Goal: Task Accomplishment & Management: Use online tool/utility

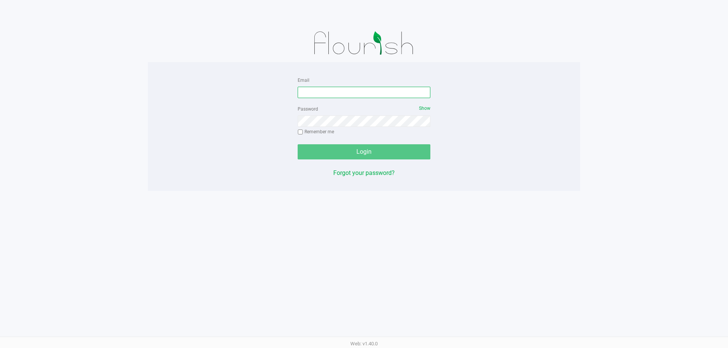
click at [332, 95] on input "Email" at bounding box center [363, 92] width 133 height 11
type input "[EMAIL_ADDRESS][DOMAIN_NAME]"
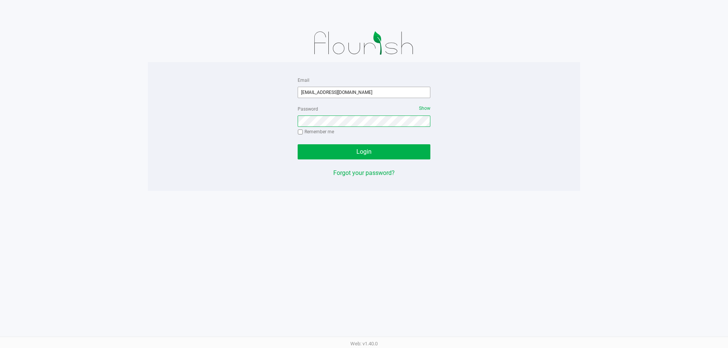
click at [297, 144] on button "Login" at bounding box center [363, 151] width 133 height 15
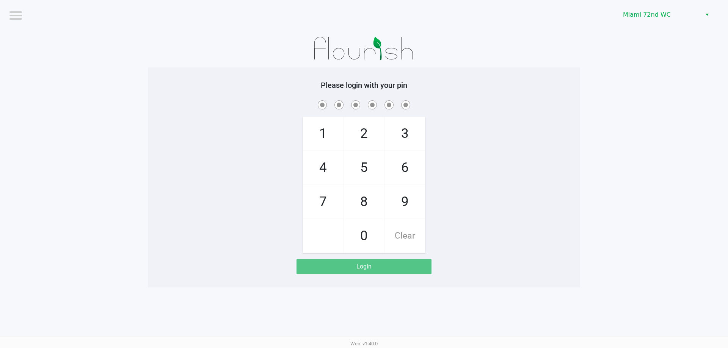
click at [139, 210] on app-pos-login-wrapper "Logout Miami 72nd WC Please login with your pin 1 4 7 2 5 8 0 3 6 9 Clear Login" at bounding box center [364, 144] width 728 height 288
checkbox input "true"
checkbox input "false"
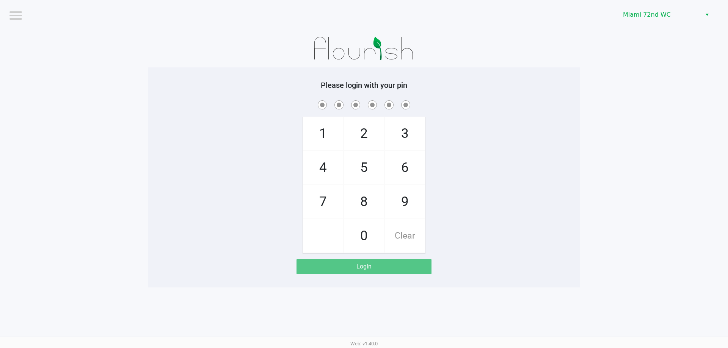
checkbox input "true"
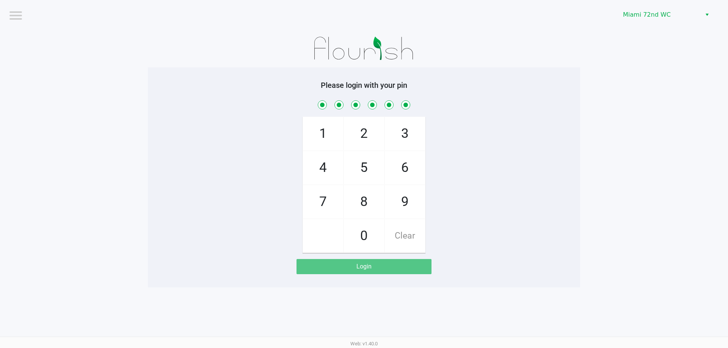
checkbox input "true"
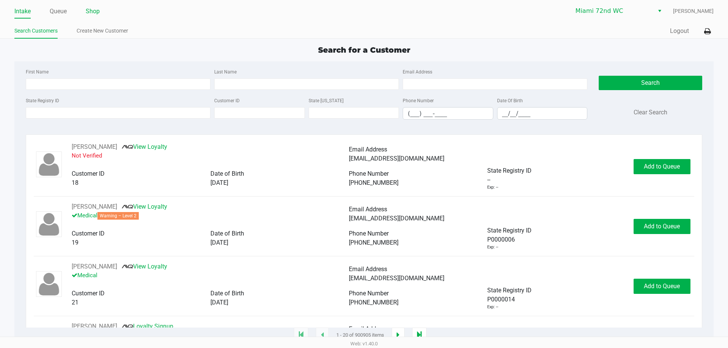
click at [95, 11] on link "Shop" at bounding box center [93, 11] width 14 height 11
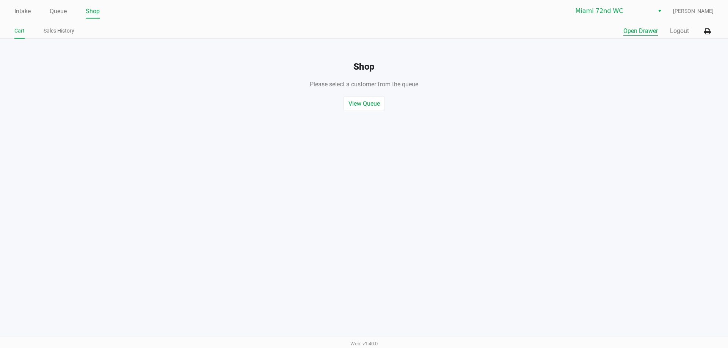
click at [643, 29] on button "Open Drawer" at bounding box center [640, 31] width 34 height 9
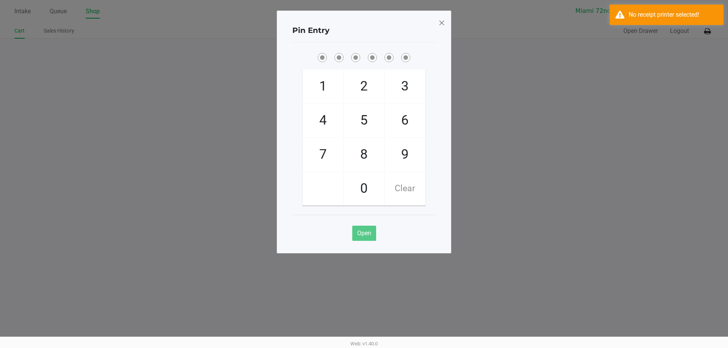
click at [557, 108] on ngb-modal-window "Pin Entry 1 4 7 2 5 8 0 3 6 9 Clear Open" at bounding box center [364, 174] width 728 height 348
checkbox input "true"
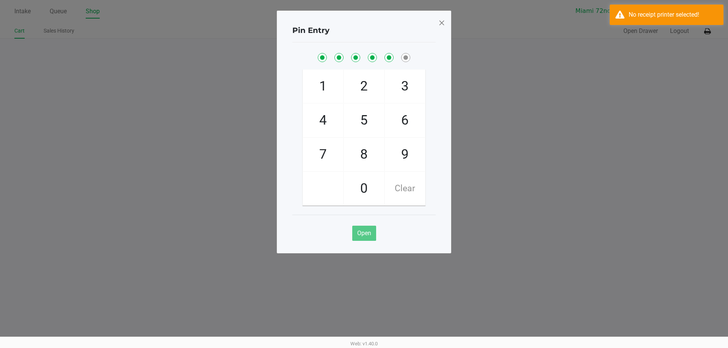
checkbox input "true"
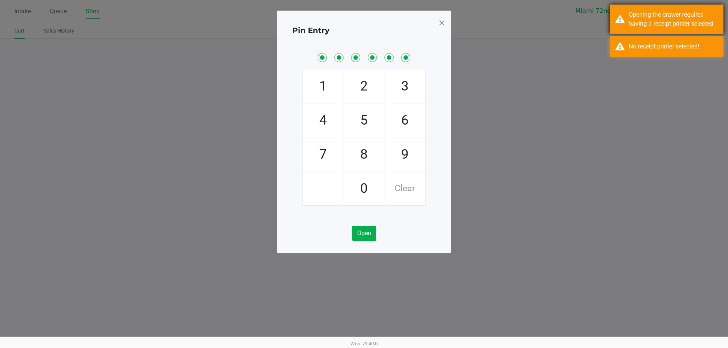
click at [659, 16] on div "Opening the drawer requires having a receipt printer selected" at bounding box center [672, 19] width 89 height 18
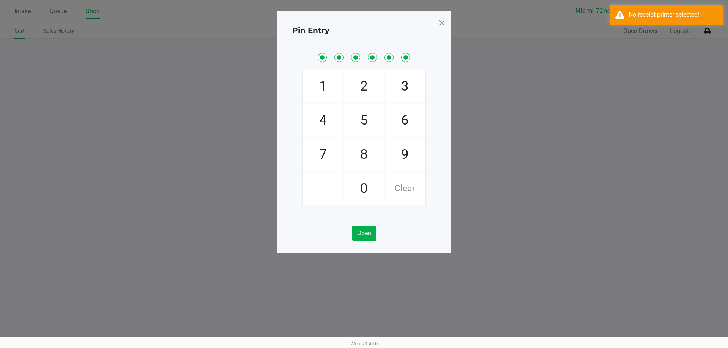
click at [687, 38] on ngb-modal-window "Pin Entry 1 4 7 2 5 8 0 3 6 9 Clear Open" at bounding box center [364, 174] width 728 height 348
click at [707, 31] on ngb-modal-window "Pin Entry 1 4 7 2 5 8 0 3 6 9 Clear Open" at bounding box center [364, 174] width 728 height 348
click at [441, 26] on span at bounding box center [441, 23] width 7 height 12
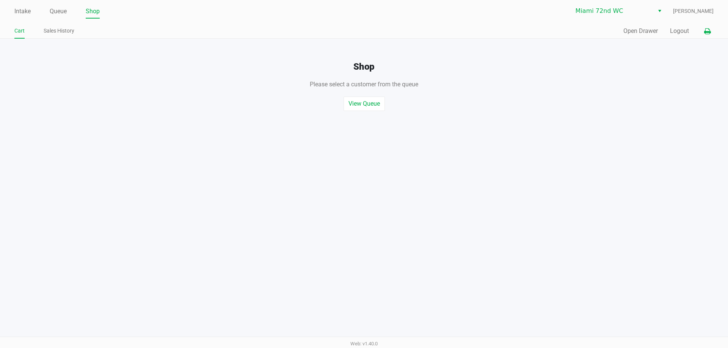
click at [706, 34] on icon at bounding box center [707, 31] width 6 height 5
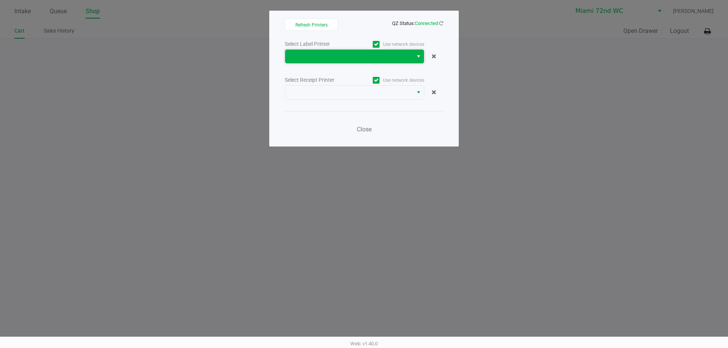
click at [288, 54] on span at bounding box center [349, 57] width 128 height 14
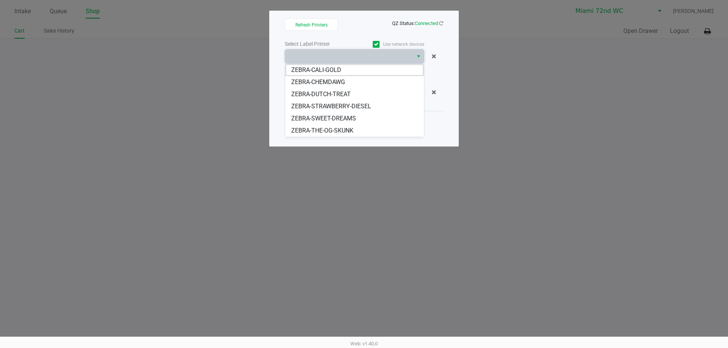
click at [552, 153] on ngb-modal-window "Refresh Printers QZ Status: Connected Select Label Printer Use network devices …" at bounding box center [364, 174] width 728 height 348
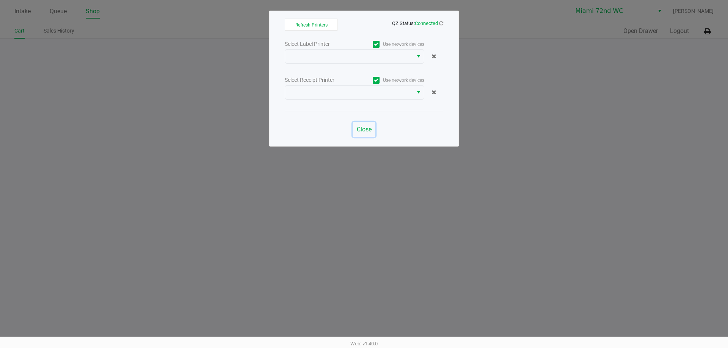
drag, startPoint x: 364, startPoint y: 128, endPoint x: 615, endPoint y: 66, distance: 258.1
click at [372, 124] on button "Close" at bounding box center [363, 129] width 23 height 15
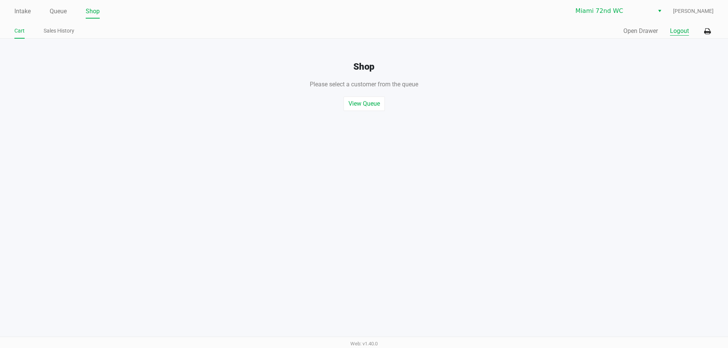
click at [683, 33] on button "Logout" at bounding box center [679, 31] width 19 height 9
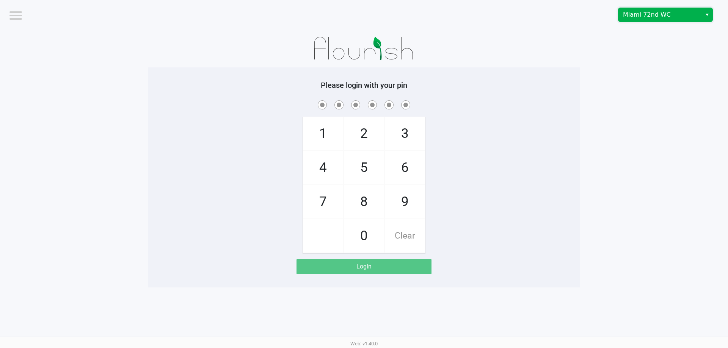
click at [649, 15] on span "Miami 72nd WC" at bounding box center [660, 14] width 74 height 9
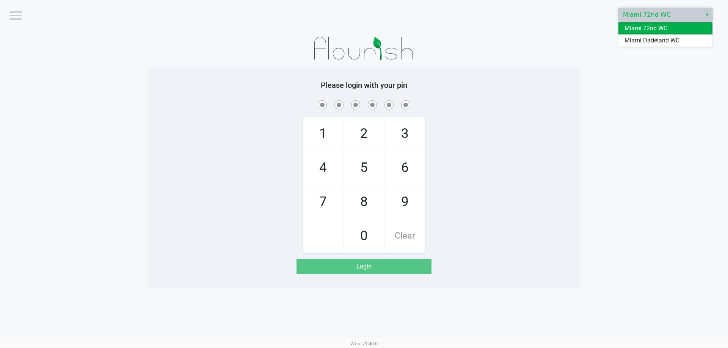
click at [646, 40] on span "Miami Dadeland WC" at bounding box center [651, 40] width 55 height 9
click at [493, 88] on h5 "Please login with your pin" at bounding box center [363, 85] width 421 height 9
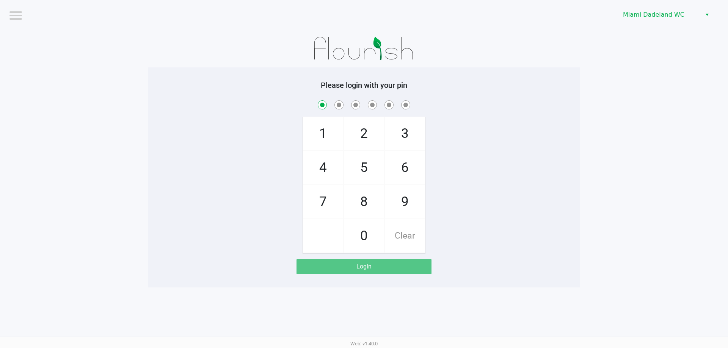
checkbox input "true"
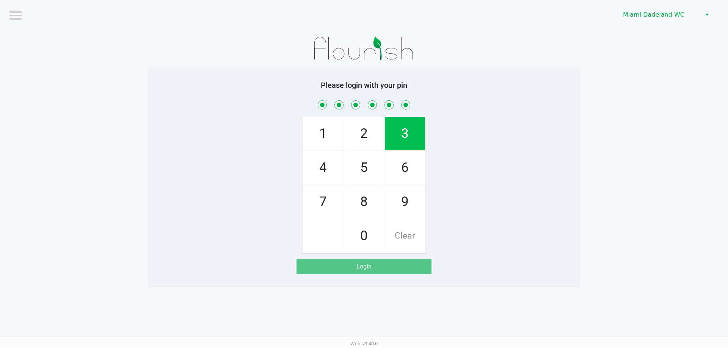
checkbox input "true"
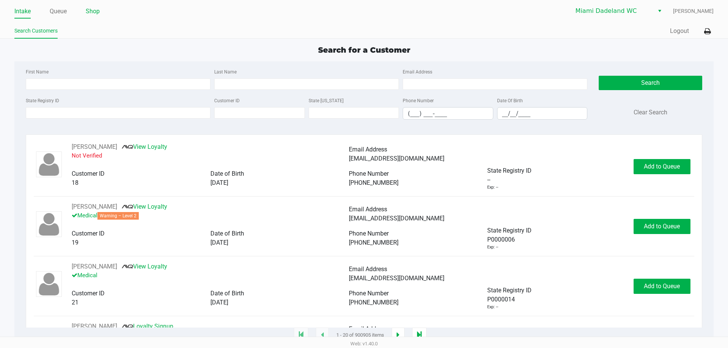
click at [93, 9] on link "Shop" at bounding box center [93, 11] width 14 height 11
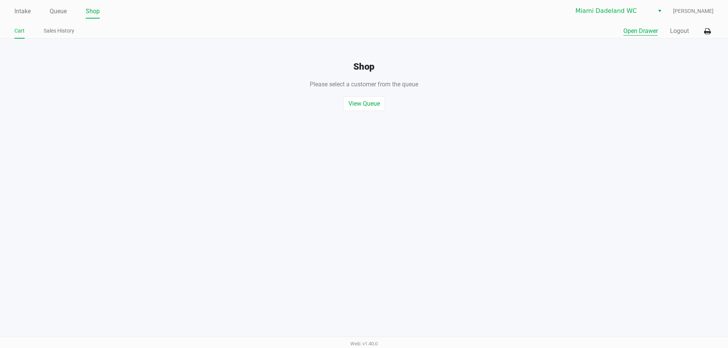
click at [641, 27] on button "Open Drawer" at bounding box center [640, 31] width 34 height 9
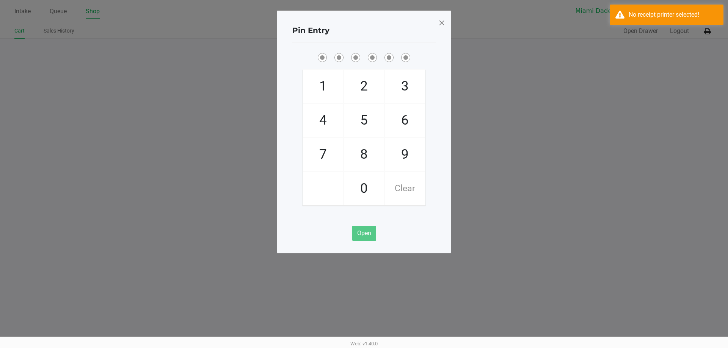
click at [513, 105] on ngb-modal-window "Pin Entry 1 4 7 2 5 8 0 3 6 9 Clear Open" at bounding box center [364, 174] width 728 height 348
click at [443, 20] on span at bounding box center [441, 23] width 7 height 12
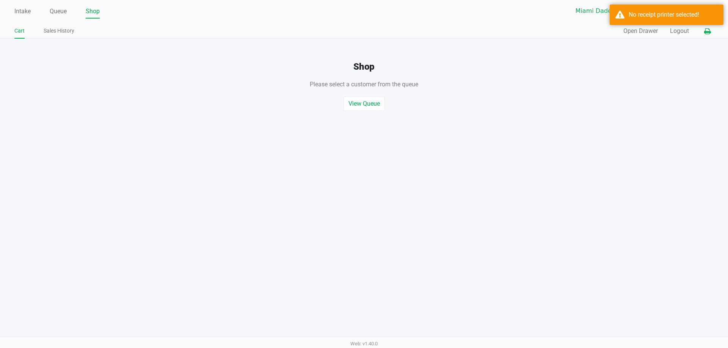
click at [707, 33] on icon at bounding box center [707, 31] width 6 height 5
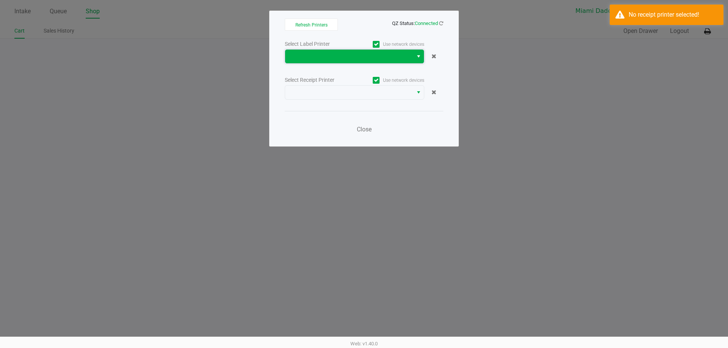
click at [297, 52] on span at bounding box center [348, 56] width 119 height 9
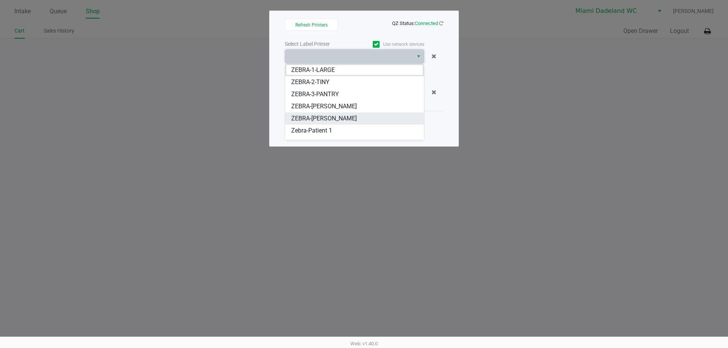
click at [357, 119] on span "ZEBRA-[PERSON_NAME]" at bounding box center [324, 118] width 66 height 9
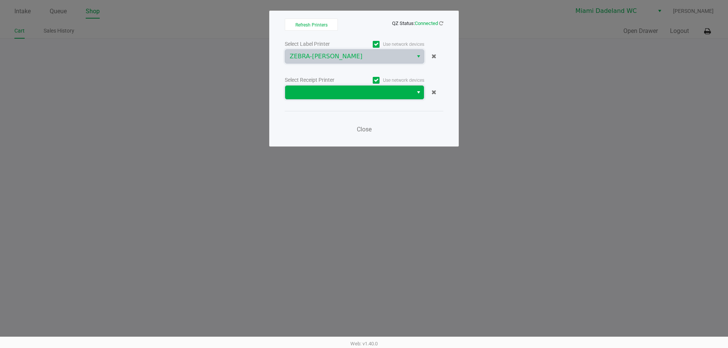
click at [356, 89] on span at bounding box center [348, 92] width 119 height 9
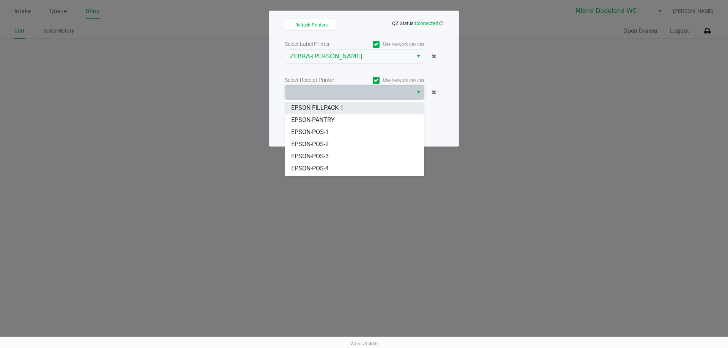
scroll to position [33, 0]
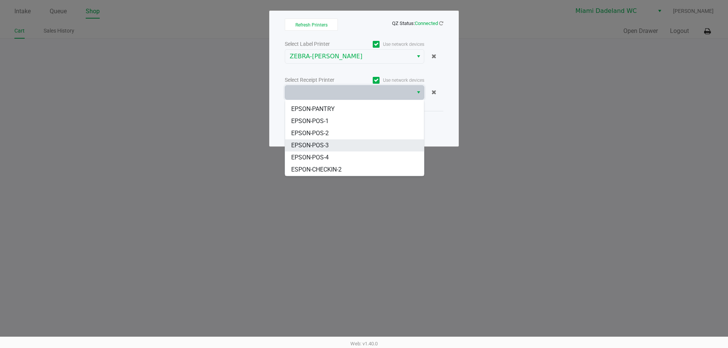
click at [311, 143] on span "EPSON-POS-3" at bounding box center [310, 145] width 38 height 9
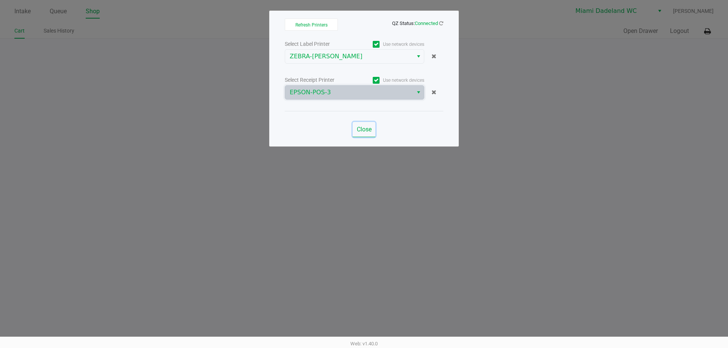
click at [368, 130] on span "Close" at bounding box center [364, 129] width 15 height 7
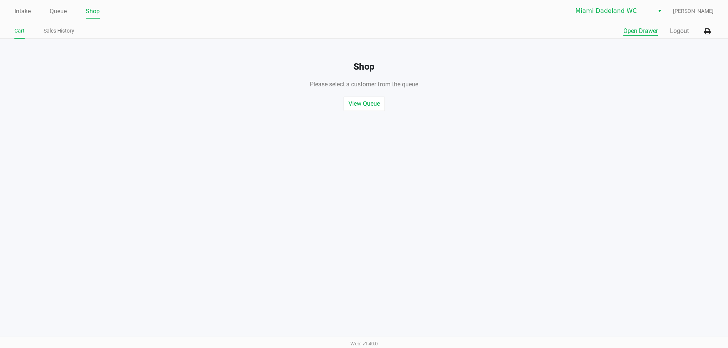
click at [637, 33] on button "Open Drawer" at bounding box center [640, 31] width 34 height 9
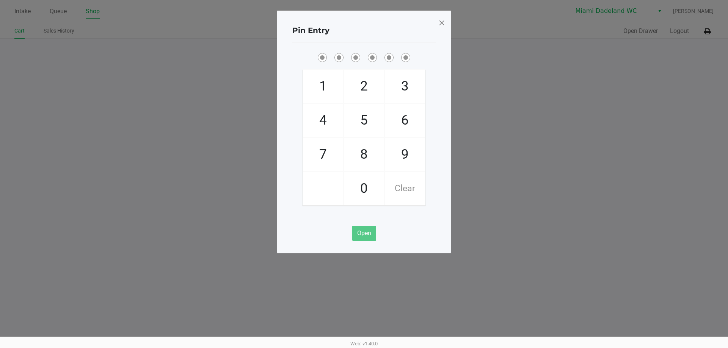
click at [584, 150] on ngb-modal-window "Pin Entry 1 4 7 2 5 8 0 3 6 9 Clear Open" at bounding box center [364, 174] width 728 height 348
checkbox input "true"
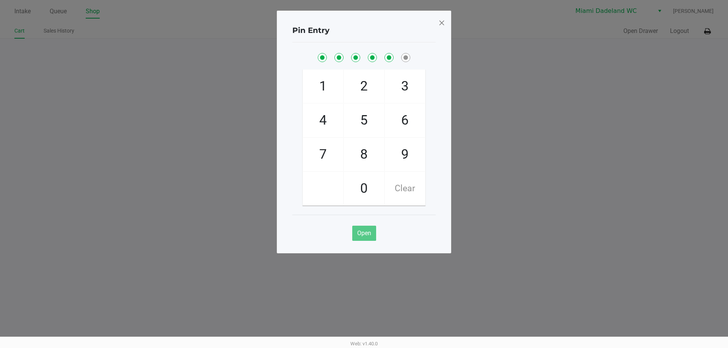
checkbox input "true"
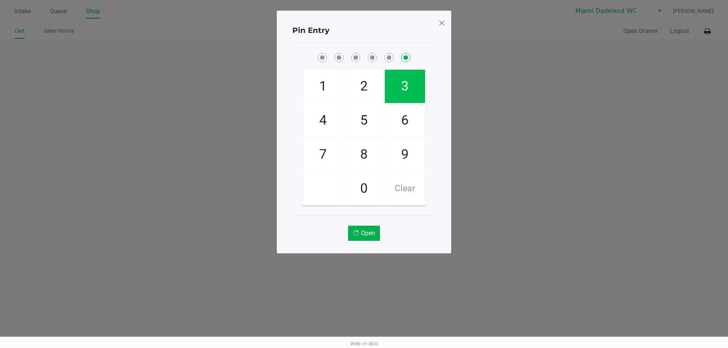
checkbox input "false"
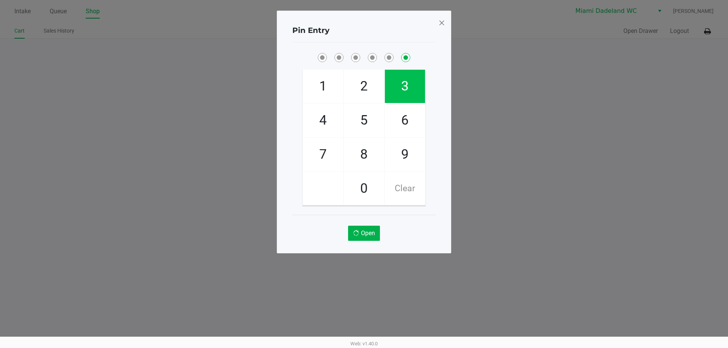
checkbox input "false"
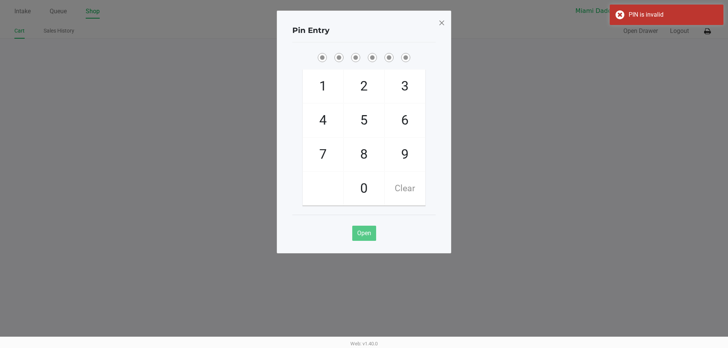
checkbox input "true"
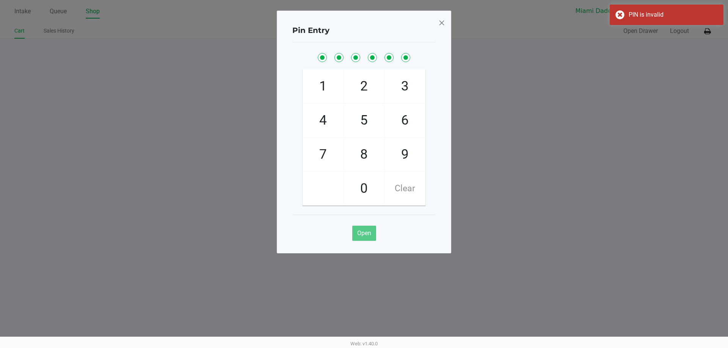
checkbox input "true"
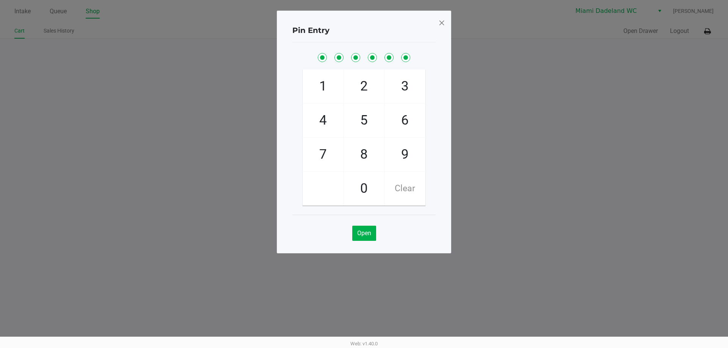
click at [441, 25] on span at bounding box center [441, 23] width 7 height 12
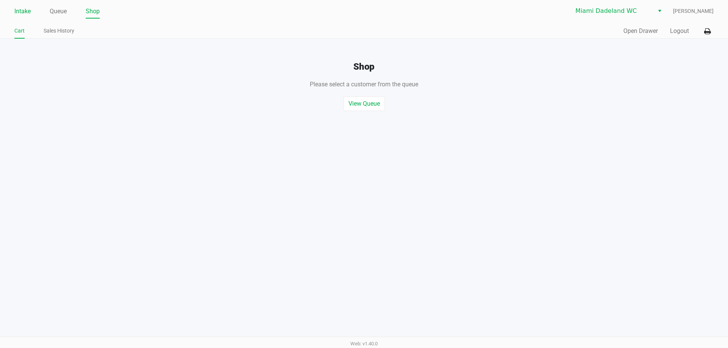
click at [16, 11] on link "Intake" at bounding box center [22, 11] width 16 height 11
